Goal: Task Accomplishment & Management: Manage account settings

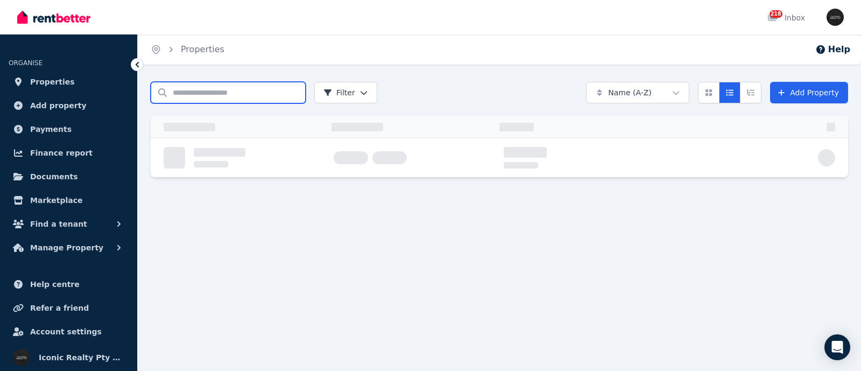
click at [178, 91] on input "Search properties" at bounding box center [228, 93] width 155 height 22
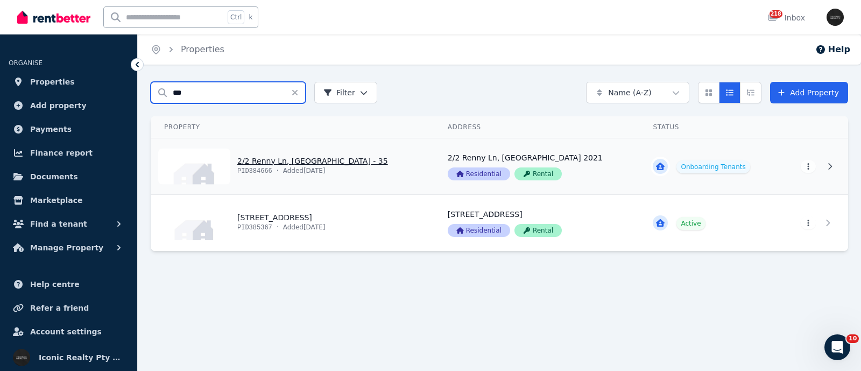
type input "***"
click at [260, 162] on link "View property details" at bounding box center [292, 166] width 283 height 56
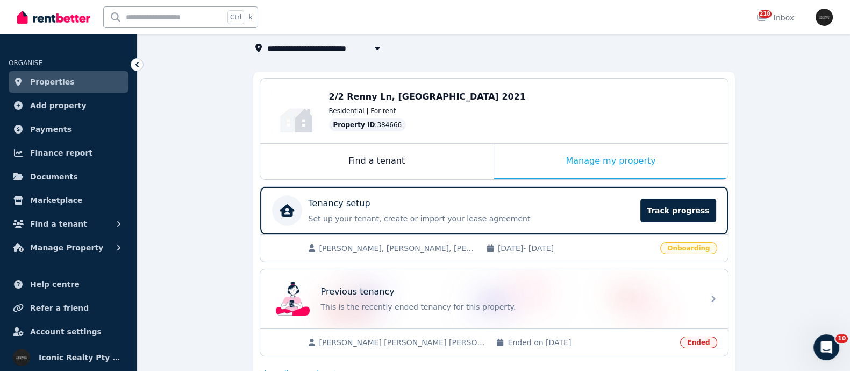
scroll to position [134, 0]
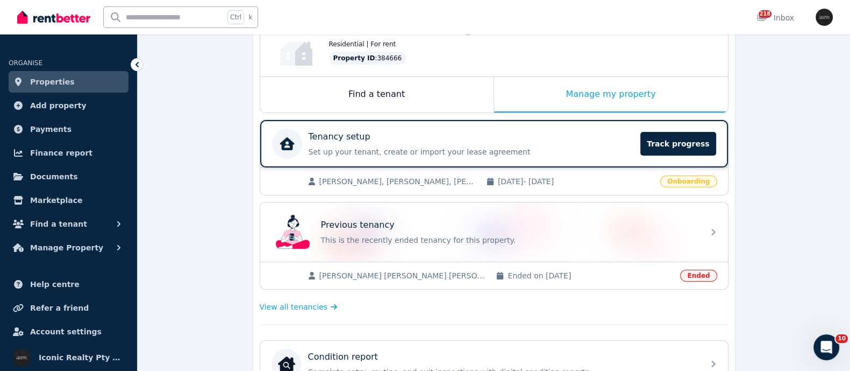
click at [377, 146] on p "Set up your tenant, create or import your lease agreement" at bounding box center [472, 151] width 326 height 11
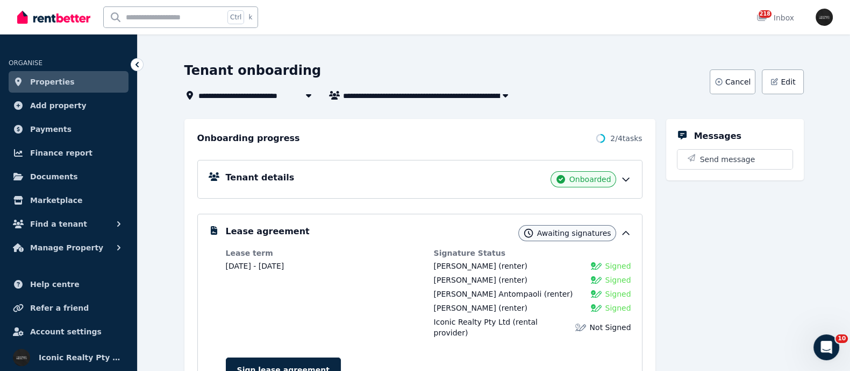
scroll to position [67, 0]
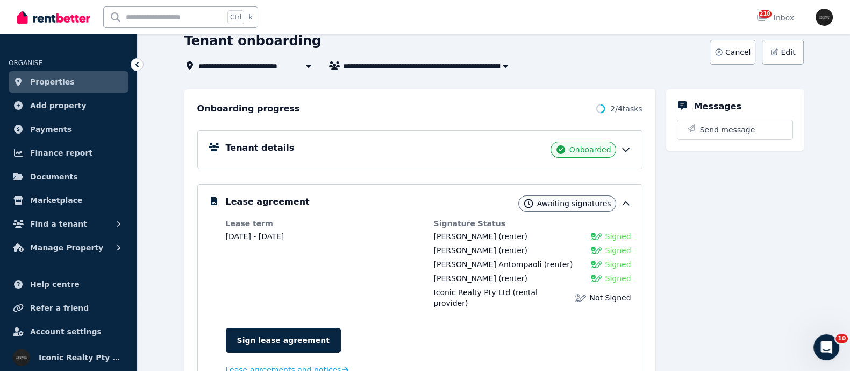
click at [398, 154] on div "Tenant details Onboarded" at bounding box center [429, 149] width 406 height 16
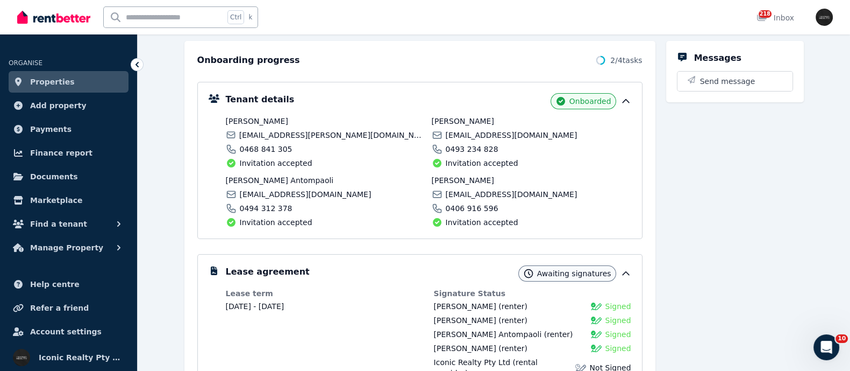
scroll to position [134, 0]
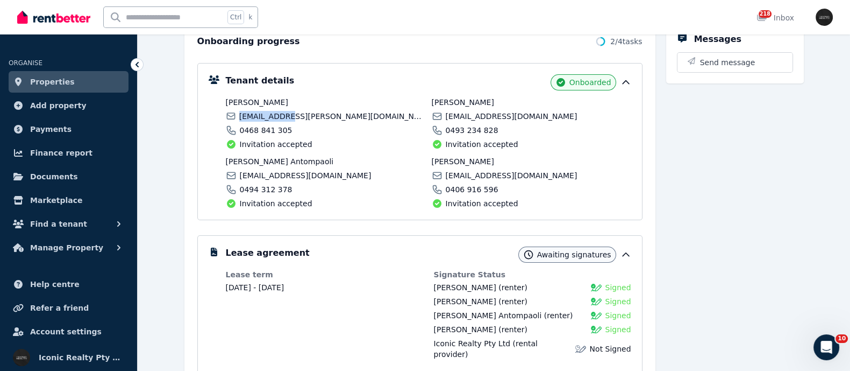
drag, startPoint x: 239, startPoint y: 114, endPoint x: 283, endPoint y: 117, distance: 44.7
click at [283, 117] on div "[EMAIL_ADDRESS][PERSON_NAME][DOMAIN_NAME]" at bounding box center [326, 116] width 200 height 11
click at [340, 153] on div "[PERSON_NAME] [PERSON_NAME][EMAIL_ADDRESS][PERSON_NAME][DOMAIN_NAME] 0468 841 3…" at bounding box center [429, 153] width 406 height 112
drag, startPoint x: 429, startPoint y: 286, endPoint x: 498, endPoint y: 289, distance: 68.9
click at [498, 289] on dl "Lease term [DATE] - [DATE] Signature Status [PERSON_NAME] (renter) Signed [PERS…" at bounding box center [429, 348] width 406 height 158
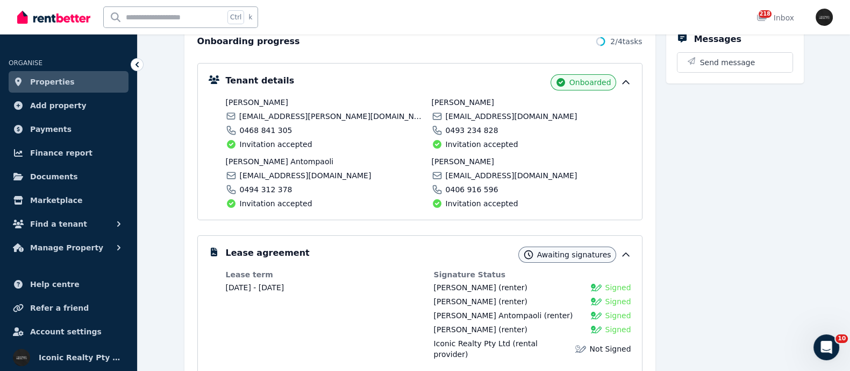
copy span "[PERSON_NAME]"
drag, startPoint x: 238, startPoint y: 117, endPoint x: 355, endPoint y: 117, distance: 116.7
click at [355, 117] on div "[EMAIL_ADDRESS][PERSON_NAME][DOMAIN_NAME]" at bounding box center [326, 116] width 200 height 11
copy span "[EMAIL_ADDRESS][PERSON_NAME][DOMAIN_NAME]"
drag, startPoint x: 268, startPoint y: 112, endPoint x: 279, endPoint y: 119, distance: 13.1
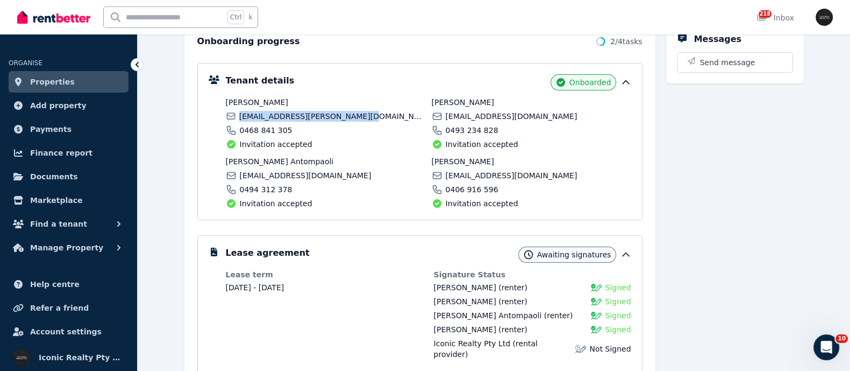
click at [280, 120] on span "[EMAIL_ADDRESS][PERSON_NAME][DOMAIN_NAME]" at bounding box center [332, 116] width 186 height 11
copy span "[EMAIL_ADDRESS][PERSON_NAME][DOMAIN_NAME]"
drag, startPoint x: 433, startPoint y: 286, endPoint x: 500, endPoint y: 285, distance: 66.7
click at [500, 285] on dl "Lease term [DATE] - [DATE] Signature Status [PERSON_NAME] (renter) Signed [PERS…" at bounding box center [429, 348] width 406 height 158
copy span "[PERSON_NAME]"
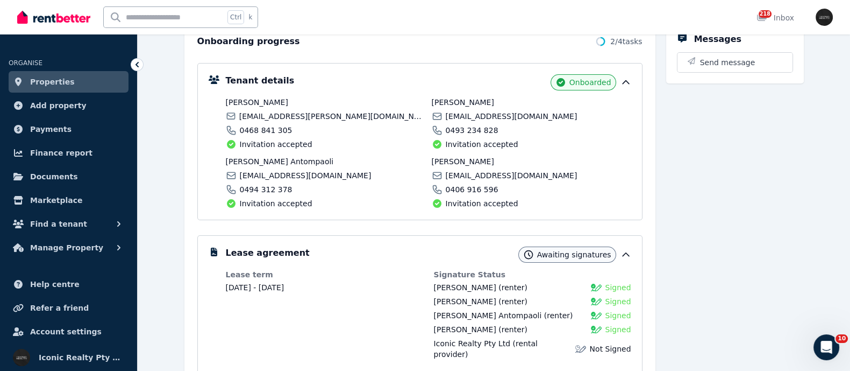
click at [123, 15] on input "text" at bounding box center [164, 17] width 120 height 20
type input "******"
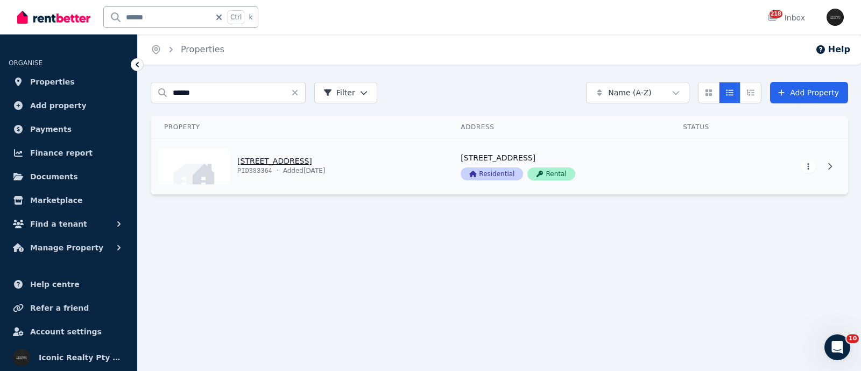
click at [276, 160] on link "View property details" at bounding box center [299, 166] width 296 height 56
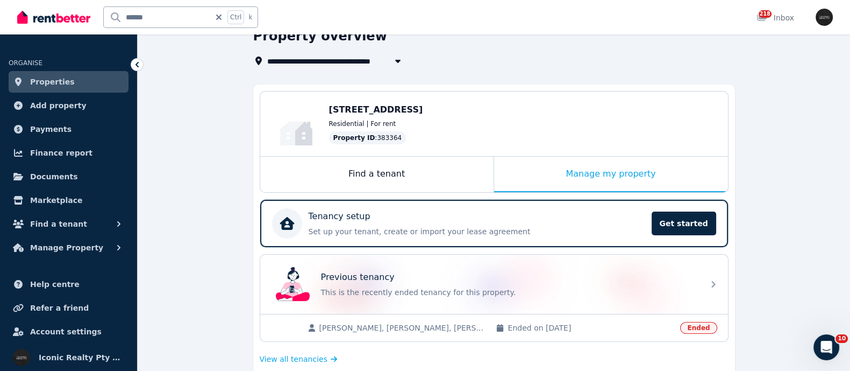
scroll to position [134, 0]
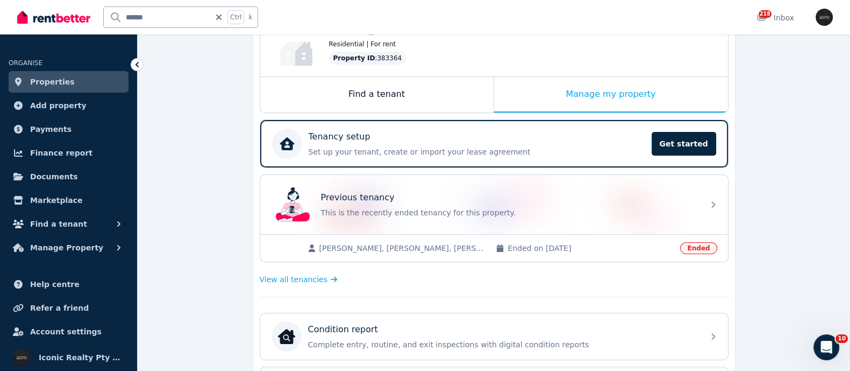
click at [412, 247] on span "[PERSON_NAME], [PERSON_NAME], [PERSON_NAME]" at bounding box center [403, 248] width 166 height 11
click at [293, 275] on span "View all tenancies" at bounding box center [294, 279] width 68 height 11
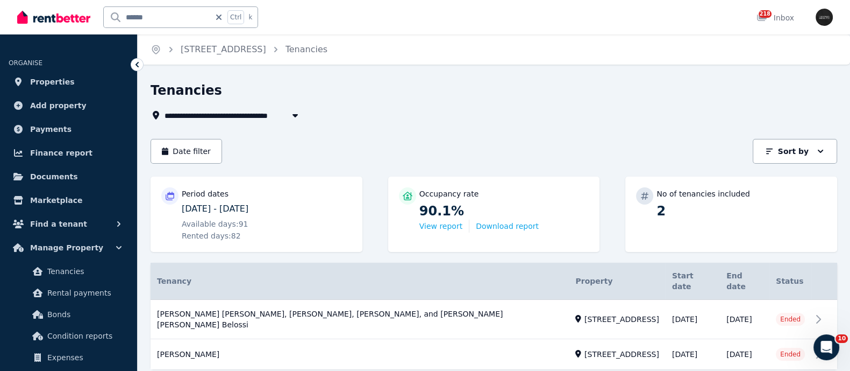
scroll to position [17, 0]
